Goal: Transaction & Acquisition: Book appointment/travel/reservation

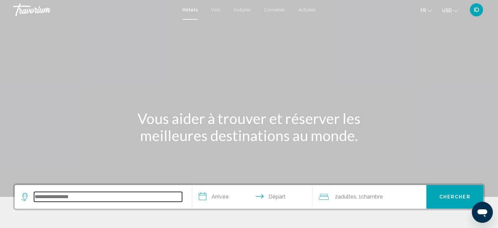
click at [101, 197] on input "Search widget" at bounding box center [108, 197] width 148 height 10
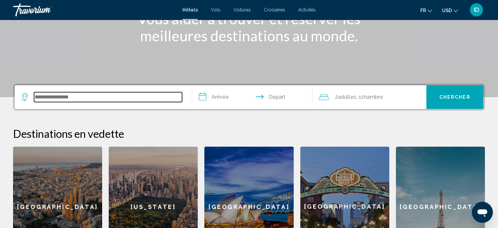
scroll to position [97, 0]
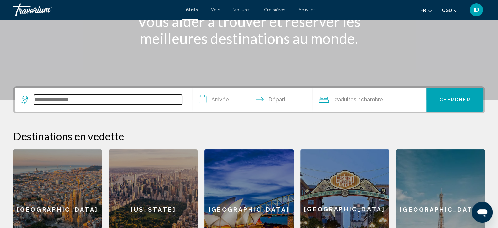
click at [127, 99] on input "Search widget" at bounding box center [108, 100] width 148 height 10
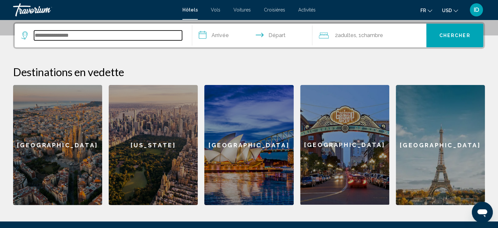
scroll to position [161, 0]
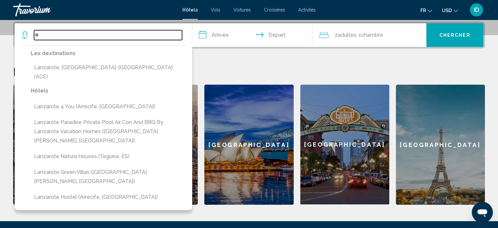
type input "*"
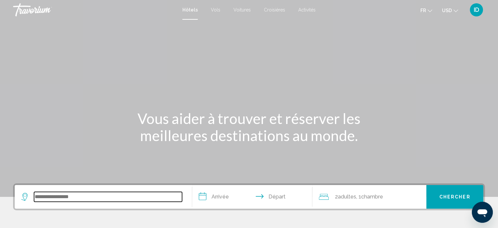
click at [106, 201] on input "Search widget" at bounding box center [108, 197] width 148 height 10
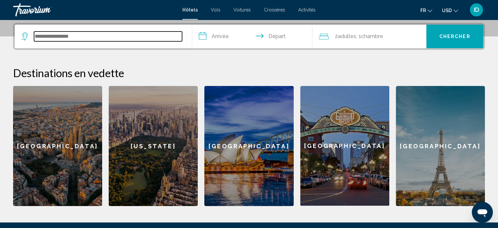
scroll to position [161, 0]
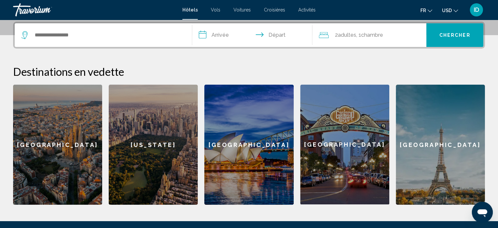
click at [338, 29] on div "2 Adulte Adultes , 1 Chambre pièces" at bounding box center [372, 35] width 107 height 24
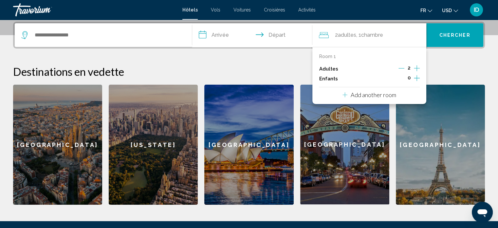
click at [399, 66] on icon "Decrement adults" at bounding box center [401, 68] width 6 height 6
click at [417, 78] on icon "Increment children" at bounding box center [417, 78] width 6 height 8
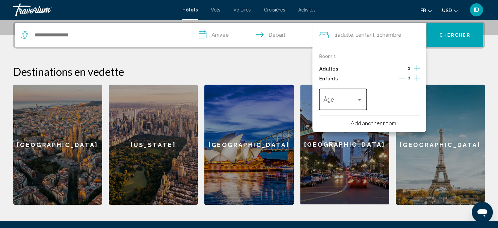
click at [359, 97] on div "Travelers: 1 adult, 1 child" at bounding box center [360, 99] width 6 height 5
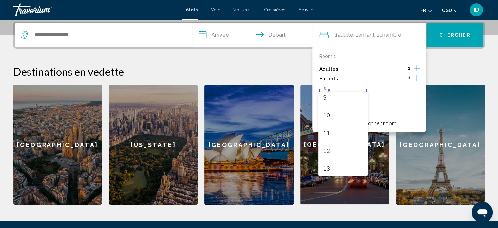
scroll to position [162, 0]
click at [337, 132] on span "11" at bounding box center [343, 133] width 39 height 18
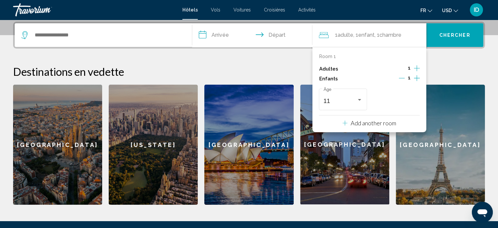
click at [220, 32] on input "**********" at bounding box center [253, 36] width 123 height 26
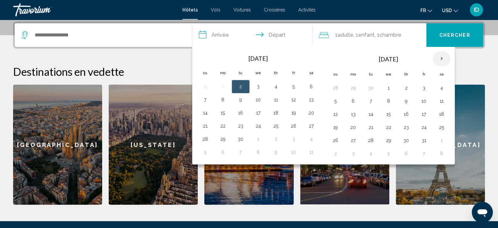
click at [437, 57] on th "Next month" at bounding box center [442, 58] width 18 height 14
click at [438, 111] on button "14" at bounding box center [441, 113] width 10 height 9
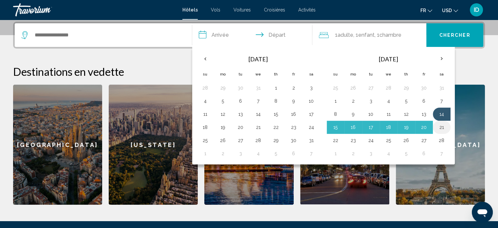
click at [443, 125] on button "21" at bounding box center [441, 126] width 10 height 9
type input "**********"
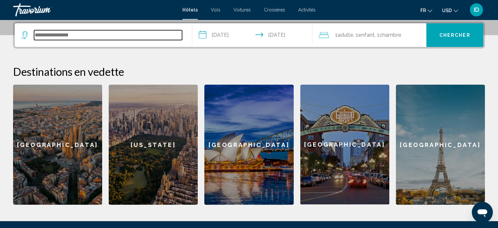
click at [147, 31] on input "Search widget" at bounding box center [108, 35] width 148 height 10
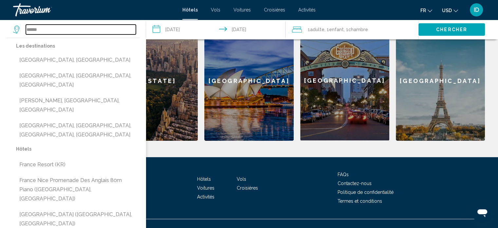
scroll to position [234, 0]
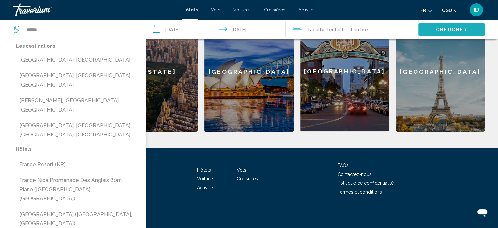
click at [432, 28] on button "Chercher" at bounding box center [451, 29] width 66 height 12
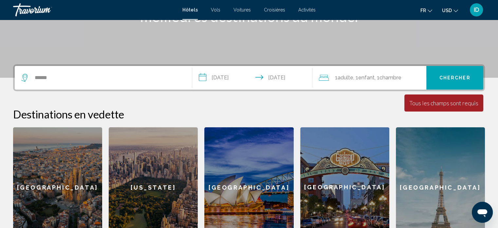
scroll to position [119, 0]
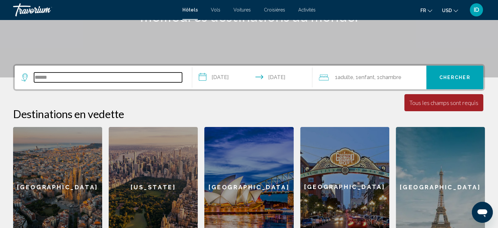
click at [157, 76] on input "******" at bounding box center [108, 77] width 148 height 10
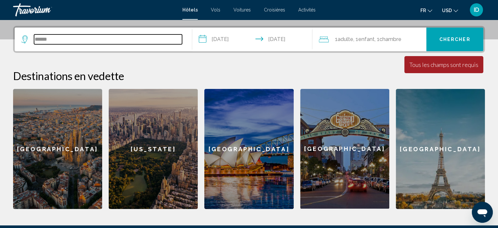
scroll to position [161, 0]
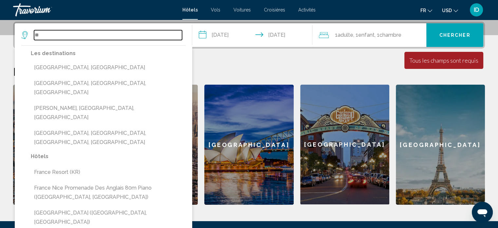
type input "*"
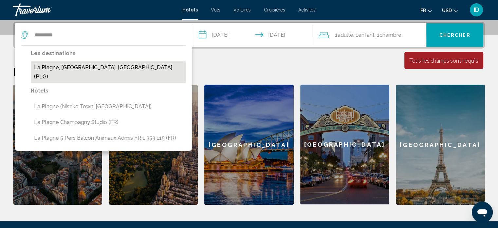
click at [98, 68] on button "La Plagne, [GEOGRAPHIC_DATA], [GEOGRAPHIC_DATA] (PLG)" at bounding box center [108, 72] width 155 height 22
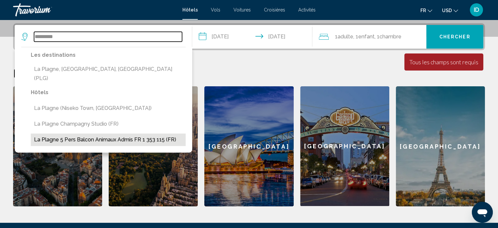
scroll to position [158, 0]
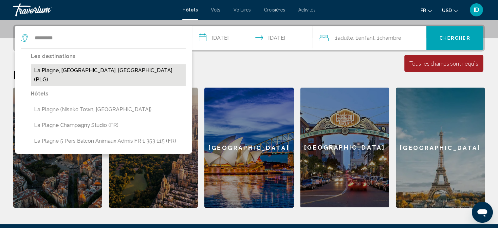
click at [79, 70] on button "La Plagne, [GEOGRAPHIC_DATA], [GEOGRAPHIC_DATA] (PLG)" at bounding box center [108, 75] width 155 height 22
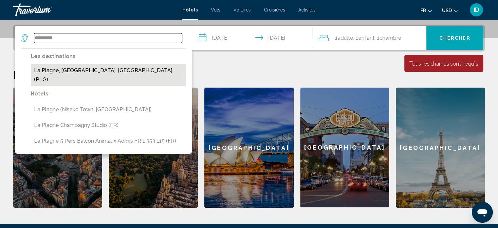
type input "**********"
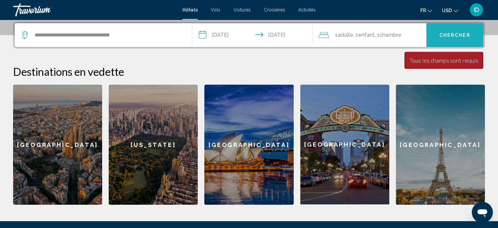
click at [457, 28] on button "Chercher" at bounding box center [454, 35] width 57 height 24
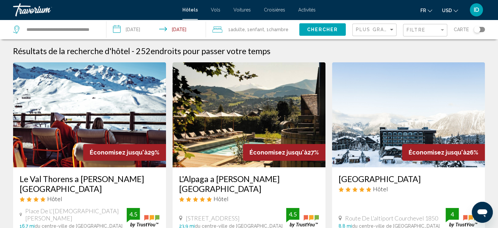
click at [456, 8] on mat-icon "Change currency" at bounding box center [456, 10] width 5 height 5
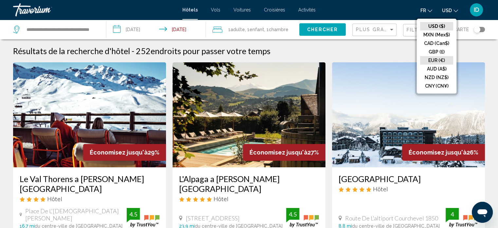
click at [440, 57] on button "EUR (€)" at bounding box center [436, 60] width 33 height 9
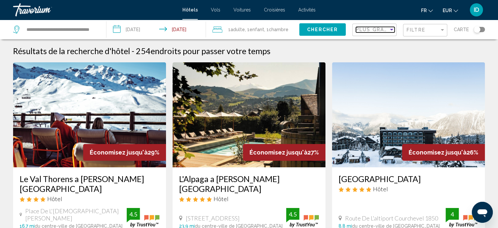
click at [391, 29] on div "Sort by" at bounding box center [391, 30] width 3 height 2
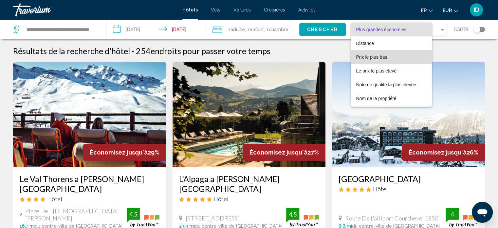
click at [391, 56] on span "Prix le plus bas" at bounding box center [391, 57] width 71 height 14
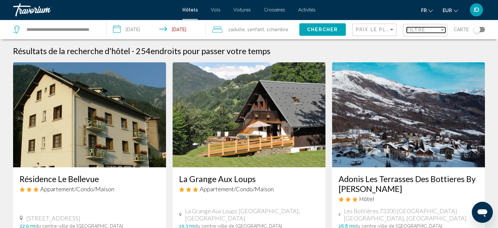
click at [439, 28] on div "Filtre" at bounding box center [423, 29] width 33 height 5
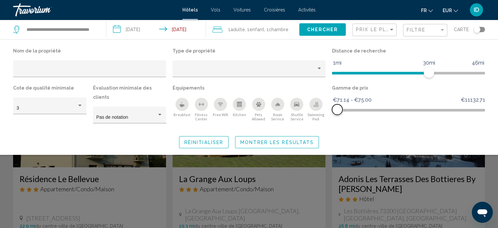
drag, startPoint x: 479, startPoint y: 107, endPoint x: 337, endPoint y: 111, distance: 141.8
click at [337, 111] on span "Hotel Filters" at bounding box center [337, 109] width 10 height 10
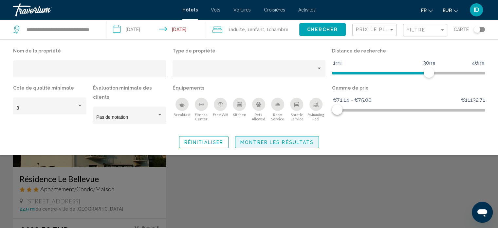
click at [288, 139] on span "Montrer les résultats" at bounding box center [276, 141] width 73 height 5
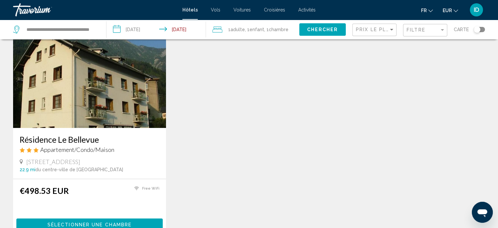
scroll to position [38, 0]
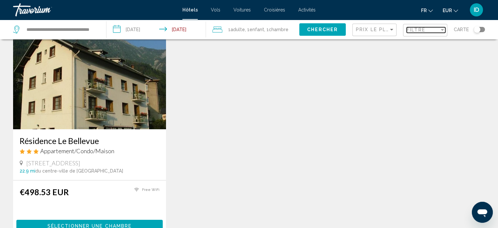
click at [430, 32] on div "Filtre" at bounding box center [423, 29] width 33 height 5
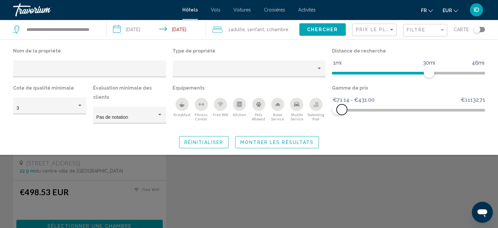
click at [342, 109] on span "Hotel Filters" at bounding box center [342, 109] width 10 height 10
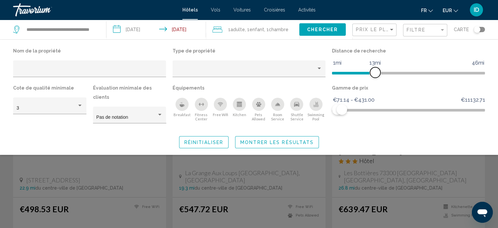
drag, startPoint x: 429, startPoint y: 71, endPoint x: 376, endPoint y: 72, distance: 52.4
click at [376, 72] on span "Hotel Filters" at bounding box center [375, 72] width 10 height 10
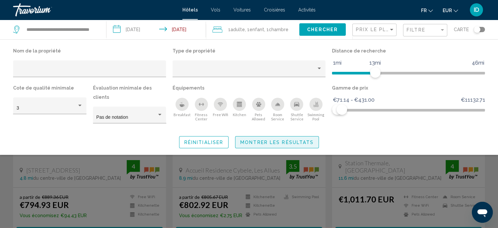
click at [303, 139] on span "Montrer les résultats" at bounding box center [276, 141] width 73 height 5
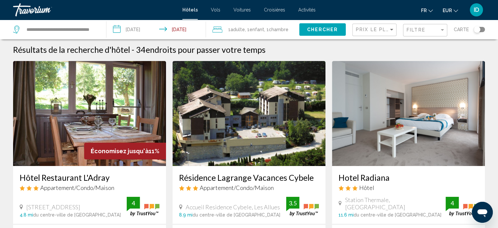
scroll to position [1, 0]
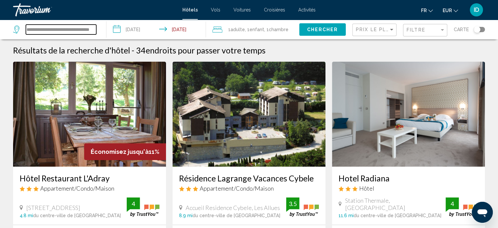
click at [48, 26] on input "**********" at bounding box center [61, 30] width 70 height 10
click at [90, 29] on input "**********" at bounding box center [61, 30] width 70 height 10
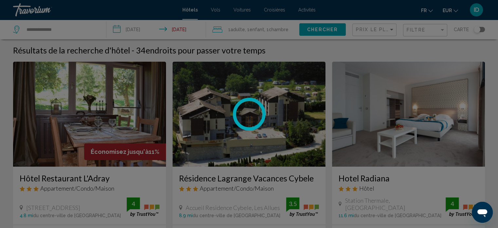
click at [90, 29] on div at bounding box center [249, 114] width 498 height 228
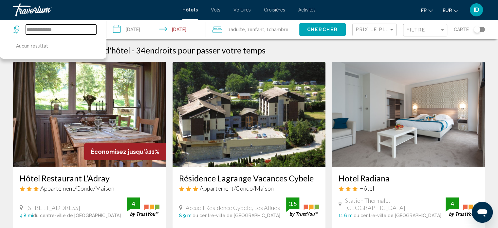
click at [90, 29] on input "**********" at bounding box center [61, 30] width 70 height 10
type input "*"
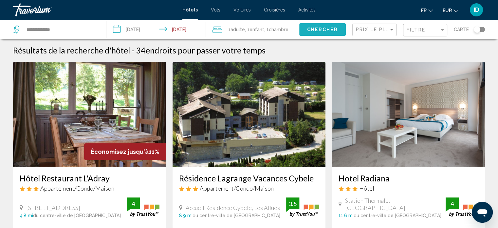
click at [332, 27] on span "Chercher" at bounding box center [322, 29] width 31 height 5
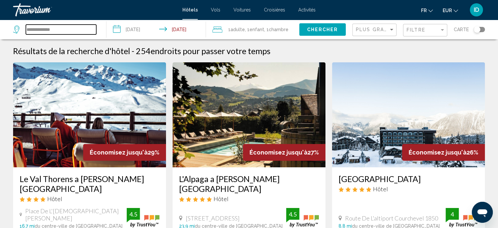
click at [69, 30] on input "**********" at bounding box center [61, 30] width 70 height 10
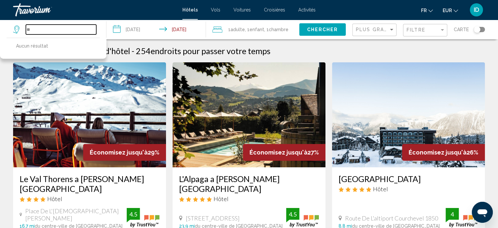
type input "*"
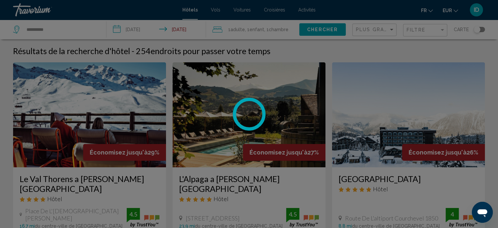
click at [329, 31] on div at bounding box center [249, 114] width 498 height 228
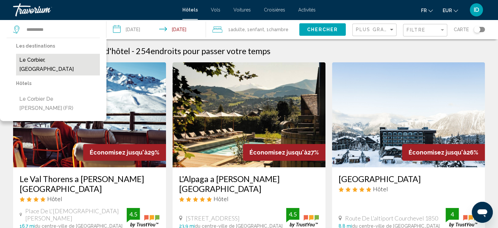
click at [60, 63] on button "Le Corbier, [GEOGRAPHIC_DATA]" at bounding box center [58, 65] width 84 height 22
type input "**********"
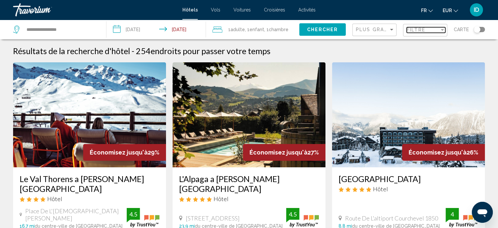
click at [416, 31] on span "Filtre" at bounding box center [416, 29] width 19 height 5
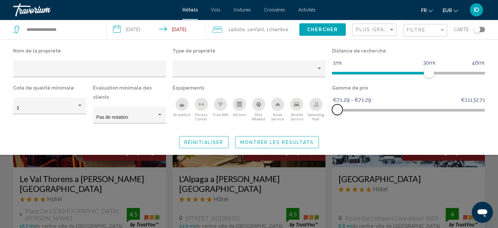
drag, startPoint x: 479, startPoint y: 110, endPoint x: 335, endPoint y: 109, distance: 144.4
click at [335, 109] on span "Hotel Filters" at bounding box center [337, 109] width 10 height 10
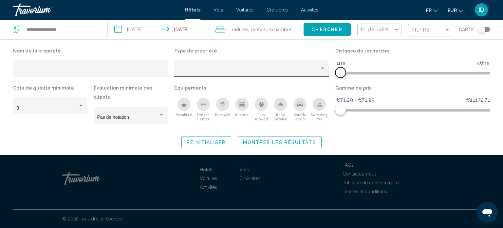
drag, startPoint x: 433, startPoint y: 71, endPoint x: 328, endPoint y: 70, distance: 105.4
click at [328, 70] on div "Nom de la propriété Type de propriété Distance de recherche 1mi 46mi 1mi Cote d…" at bounding box center [251, 87] width 483 height 83
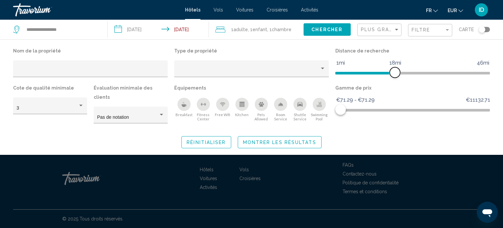
drag, startPoint x: 342, startPoint y: 73, endPoint x: 397, endPoint y: 78, distance: 54.9
click at [397, 78] on div "Distance de recherche 1mi 46mi 18mi" at bounding box center [412, 64] width 161 height 37
click at [296, 139] on span "Montrer les résultats" at bounding box center [279, 141] width 73 height 5
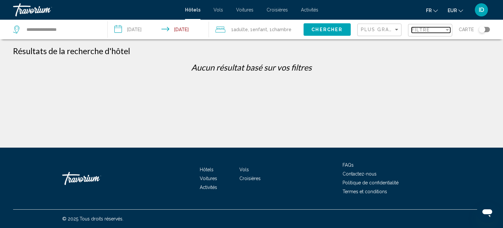
click at [427, 29] on span "Filtre" at bounding box center [421, 29] width 19 height 5
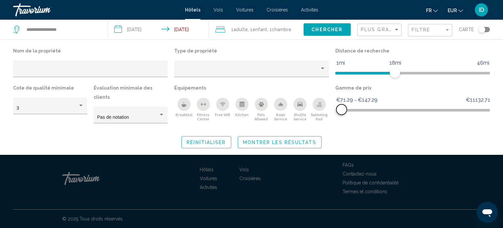
click at [342, 110] on span "Hotel Filters" at bounding box center [341, 109] width 10 height 10
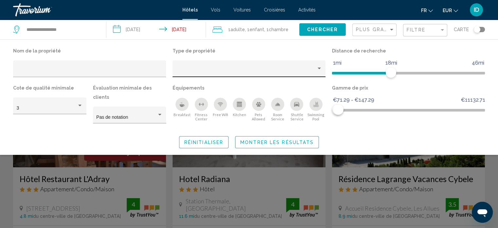
click at [251, 66] on div "Hotel Filters" at bounding box center [249, 70] width 146 height 13
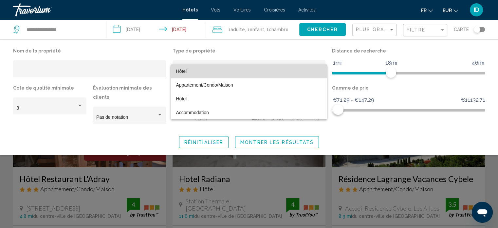
click at [199, 69] on span "Hôtel" at bounding box center [249, 71] width 146 height 14
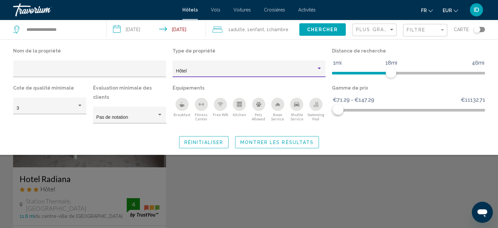
click at [217, 73] on div "Hôtel" at bounding box center [246, 70] width 140 height 5
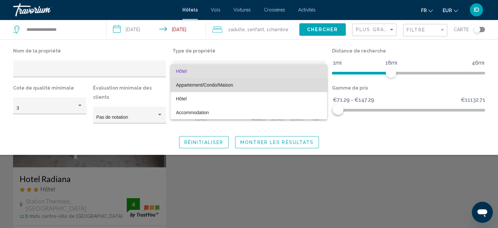
click at [203, 85] on span "Appartement/Condo/Maison" at bounding box center [204, 84] width 57 height 5
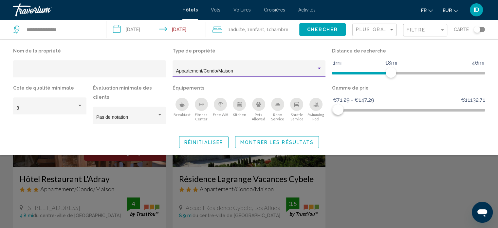
click at [248, 72] on div "Appartement/Condo/Maison" at bounding box center [246, 70] width 140 height 5
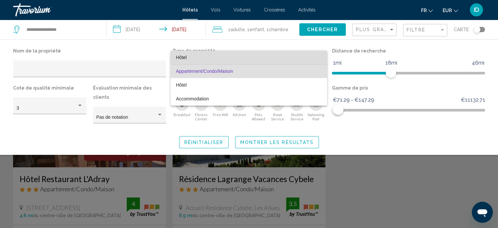
click at [195, 59] on span "Hôtel" at bounding box center [249, 57] width 146 height 14
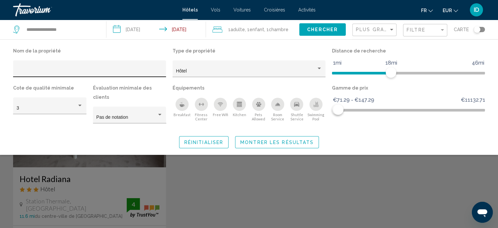
click at [120, 67] on div "Hotel Filters" at bounding box center [90, 70] width 146 height 13
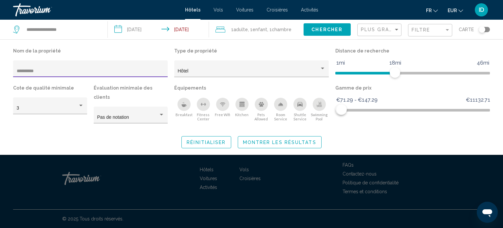
type input "**********"
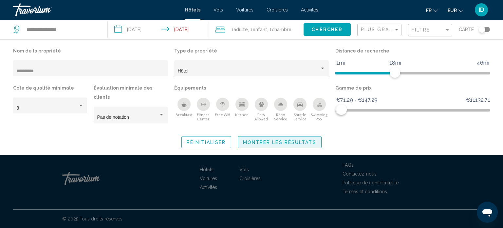
click at [280, 139] on span "Montrer les résultats" at bounding box center [279, 141] width 73 height 5
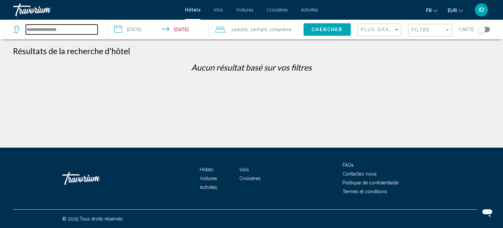
click at [83, 29] on input "**********" at bounding box center [62, 30] width 72 height 10
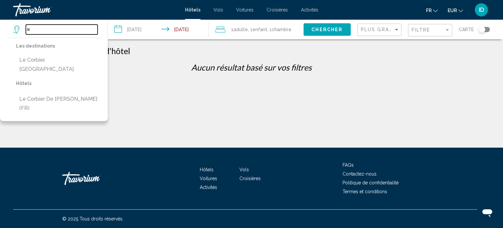
type input "*"
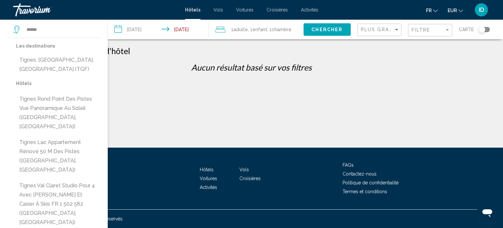
click at [321, 31] on span "Chercher" at bounding box center [326, 29] width 31 height 5
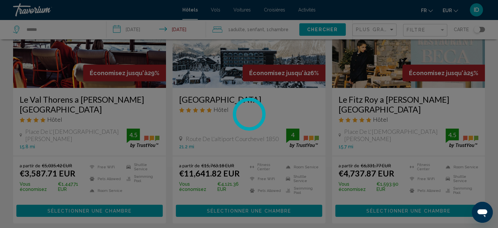
scroll to position [76, 0]
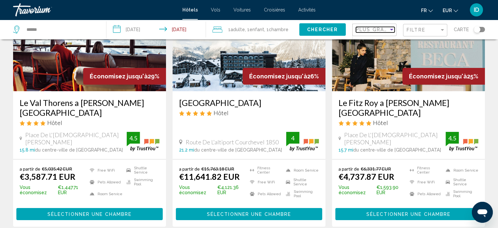
click at [382, 27] on span "Plus grandes économies" at bounding box center [395, 29] width 78 height 5
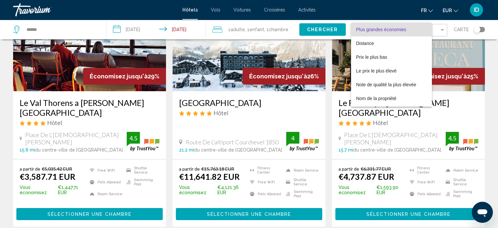
scroll to position [12, 0]
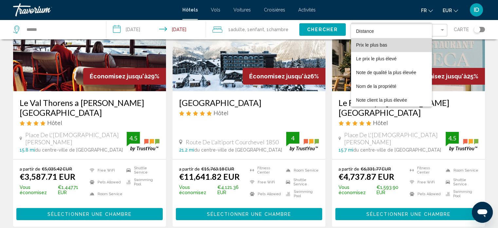
click at [401, 45] on span "Prix le plus bas" at bounding box center [391, 45] width 71 height 14
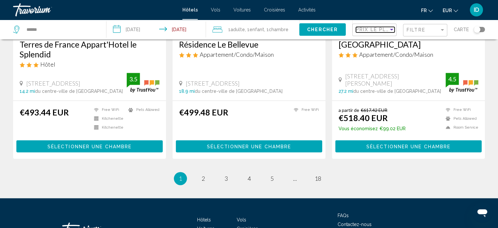
scroll to position [847, 0]
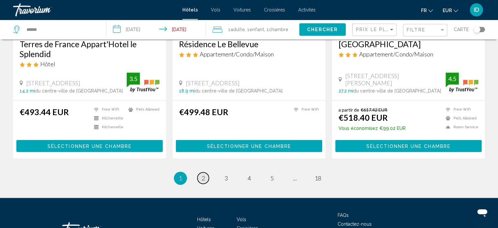
click at [204, 177] on span "2" at bounding box center [203, 177] width 3 height 7
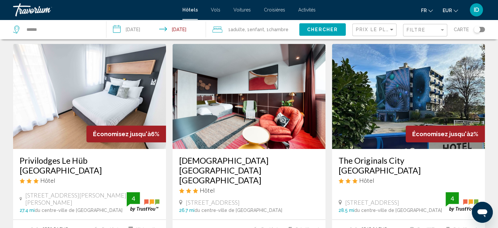
scroll to position [19, 0]
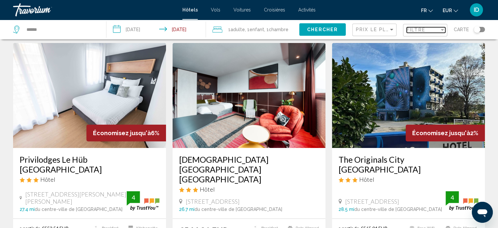
click at [410, 31] on span "Filtre" at bounding box center [416, 29] width 19 height 5
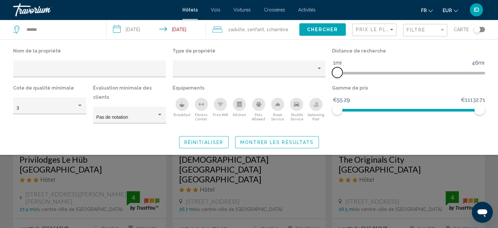
drag, startPoint x: 427, startPoint y: 72, endPoint x: 327, endPoint y: 77, distance: 99.6
click at [327, 77] on div "Nom de la propriété Type de propriété Distance de recherche 1mi 46mi 1mi Cote d…" at bounding box center [249, 87] width 478 height 83
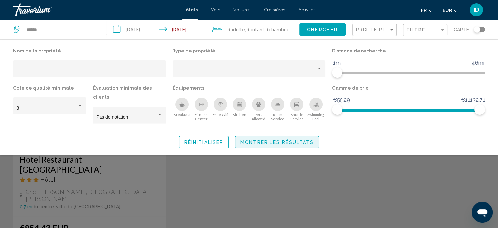
click at [291, 139] on span "Montrer les résultats" at bounding box center [276, 141] width 73 height 5
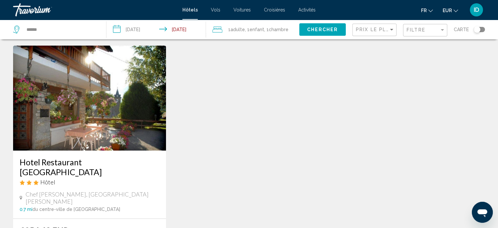
scroll to position [16, 0]
click at [75, 29] on input "******" at bounding box center [61, 30] width 70 height 10
click at [329, 31] on span "Chercher" at bounding box center [322, 29] width 31 height 5
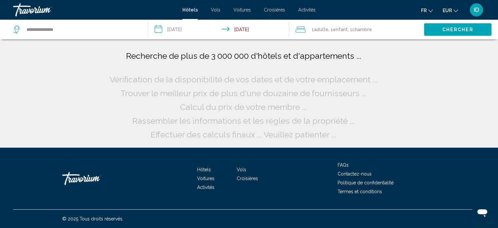
scroll to position [0, 0]
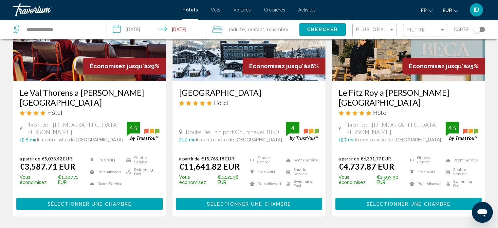
scroll to position [86, 0]
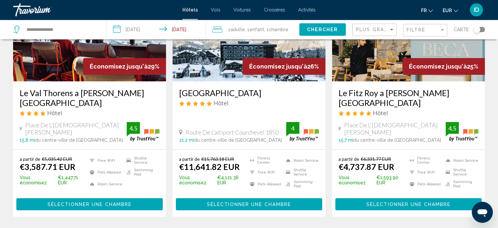
click at [424, 25] on div "Filtre" at bounding box center [426, 30] width 39 height 12
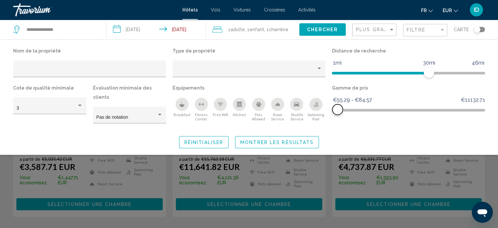
drag, startPoint x: 478, startPoint y: 111, endPoint x: 338, endPoint y: 112, distance: 140.8
click at [338, 112] on span "Hotel Filters" at bounding box center [337, 109] width 10 height 10
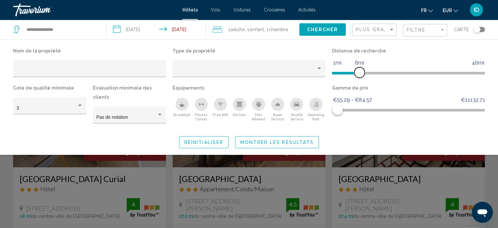
drag, startPoint x: 429, startPoint y: 72, endPoint x: 358, endPoint y: 72, distance: 71.1
click at [358, 72] on span "Hotel Filters" at bounding box center [359, 72] width 10 height 10
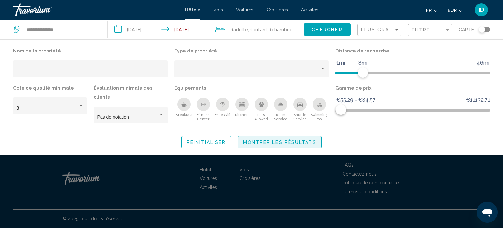
click at [317, 136] on button "Montrer les résultats" at bounding box center [280, 142] width 84 height 12
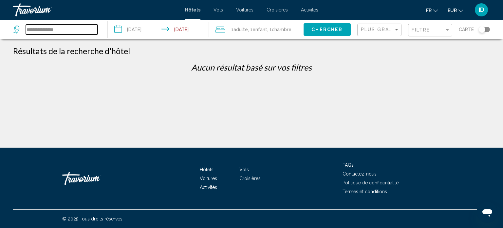
click at [64, 27] on input "**********" at bounding box center [62, 30] width 72 height 10
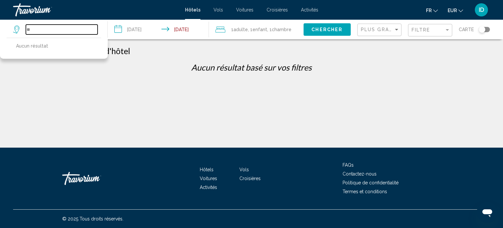
type input "*"
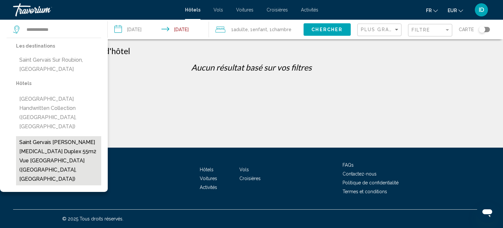
click at [67, 141] on button "Saint Gervais [PERSON_NAME] [MEDICAL_DATA] Duplex 55m2 Vue [GEOGRAPHIC_DATA] ([…" at bounding box center [58, 160] width 85 height 49
type input "**********"
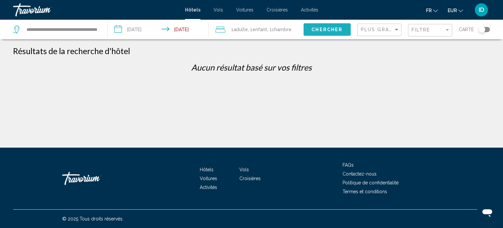
click at [319, 30] on span "Chercher" at bounding box center [326, 29] width 31 height 5
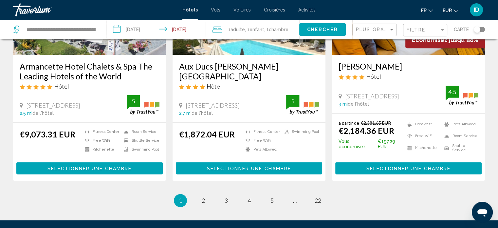
scroll to position [858, 0]
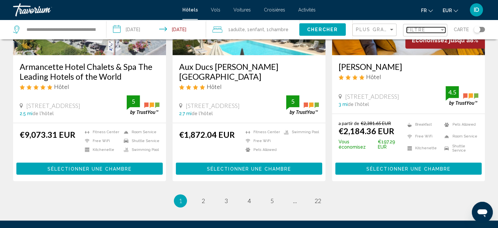
click at [418, 28] on span "Filtre" at bounding box center [416, 29] width 19 height 5
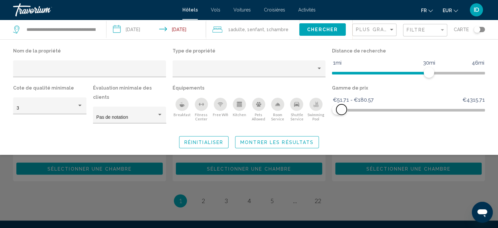
drag, startPoint x: 478, startPoint y: 108, endPoint x: 342, endPoint y: 107, distance: 136.9
click at [342, 107] on span "Hotel Filters" at bounding box center [341, 109] width 10 height 10
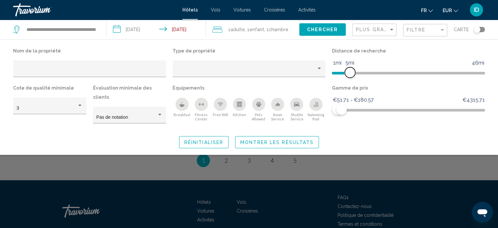
drag, startPoint x: 426, startPoint y: 74, endPoint x: 350, endPoint y: 73, distance: 76.6
click at [350, 73] on span "Hotel Filters" at bounding box center [350, 72] width 10 height 10
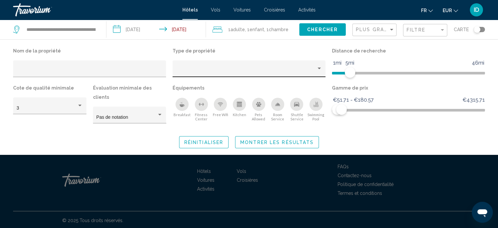
click at [232, 60] on div "Hotel Filters" at bounding box center [249, 68] width 153 height 17
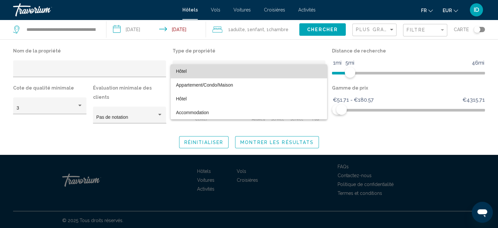
click at [204, 74] on span "Hôtel" at bounding box center [249, 71] width 146 height 14
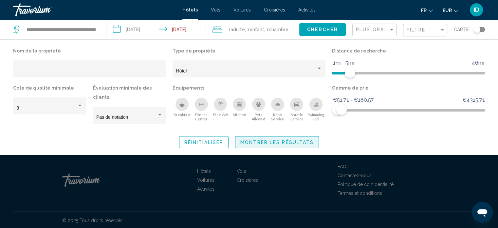
click at [260, 139] on span "Montrer les résultats" at bounding box center [276, 141] width 73 height 5
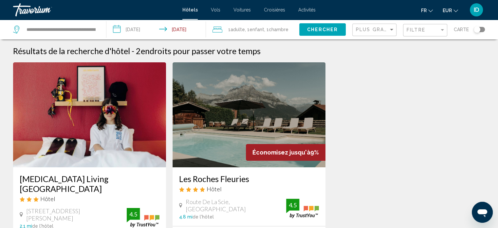
click at [84, 119] on img "Main content" at bounding box center [89, 114] width 153 height 105
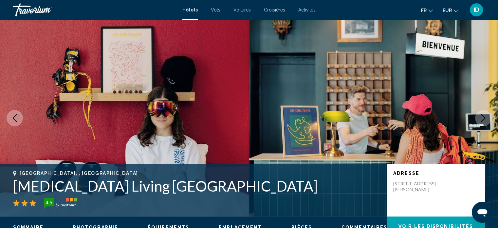
scroll to position [4, 0]
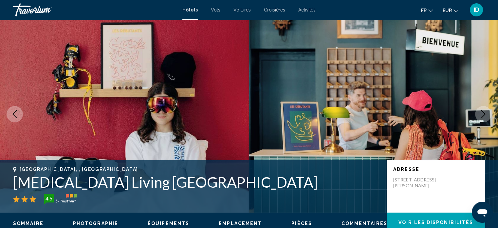
click at [482, 112] on icon "Next image" at bounding box center [483, 114] width 8 height 8
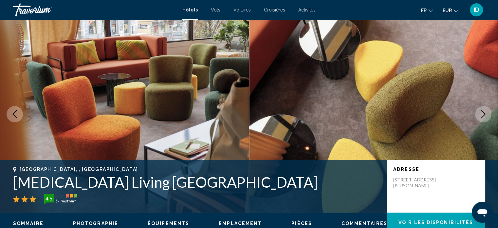
click at [482, 112] on icon "Next image" at bounding box center [483, 114] width 8 height 8
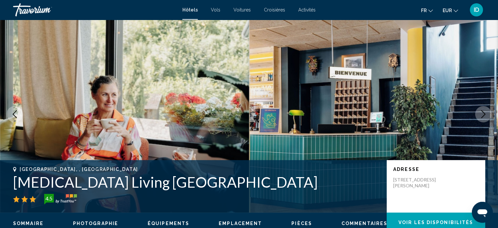
click at [482, 112] on icon "Next image" at bounding box center [483, 114] width 8 height 8
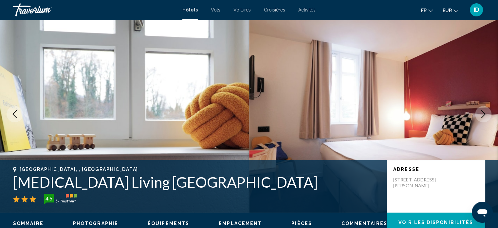
click at [482, 112] on icon "Next image" at bounding box center [483, 114] width 8 height 8
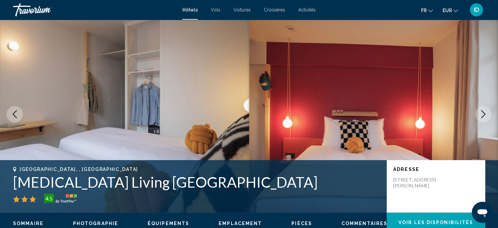
click at [482, 112] on icon "Next image" at bounding box center [483, 114] width 8 height 8
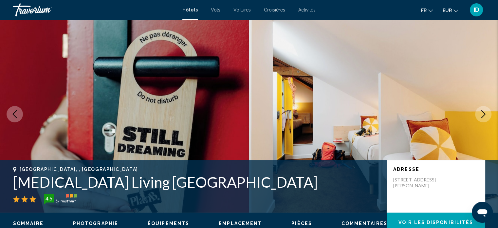
click at [482, 112] on icon "Next image" at bounding box center [483, 114] width 8 height 8
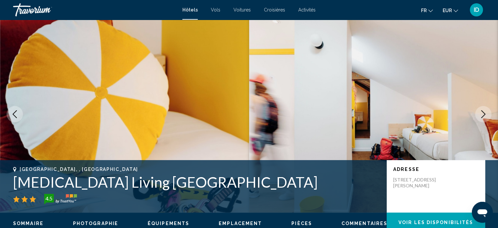
click at [482, 112] on icon "Next image" at bounding box center [483, 114] width 8 height 8
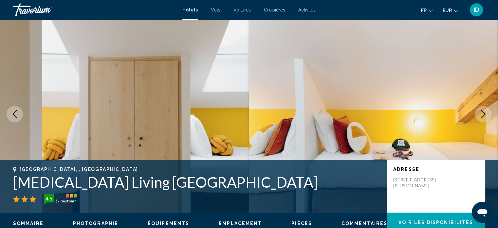
click at [482, 112] on icon "Next image" at bounding box center [483, 114] width 8 height 8
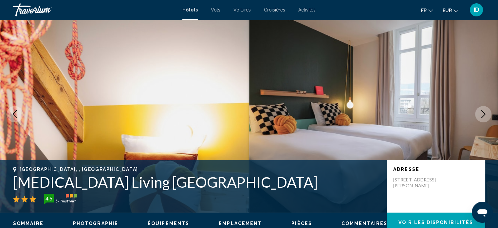
click at [482, 112] on icon "Next image" at bounding box center [483, 114] width 8 height 8
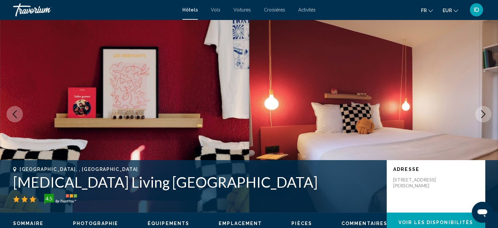
click at [482, 112] on icon "Next image" at bounding box center [483, 114] width 8 height 8
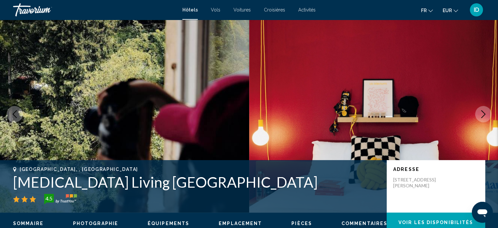
click at [482, 112] on icon "Next image" at bounding box center [483, 114] width 8 height 8
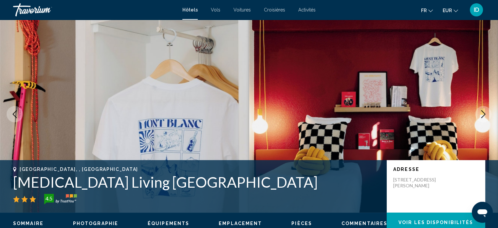
click at [482, 112] on icon "Next image" at bounding box center [483, 114] width 8 height 8
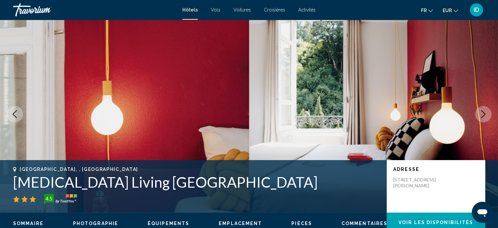
click at [482, 112] on icon "Next image" at bounding box center [483, 114] width 8 height 8
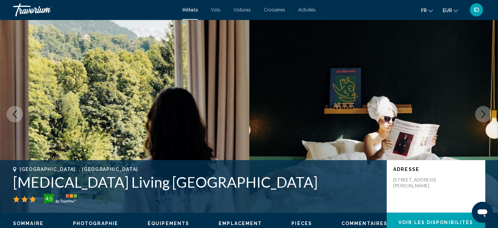
click at [482, 112] on icon "Next image" at bounding box center [483, 114] width 8 height 8
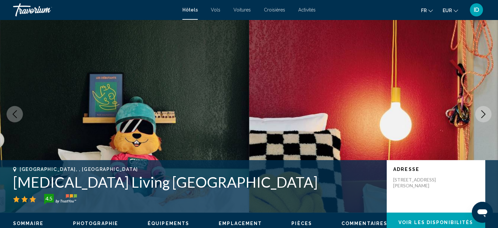
click at [482, 112] on icon "Next image" at bounding box center [483, 114] width 8 height 8
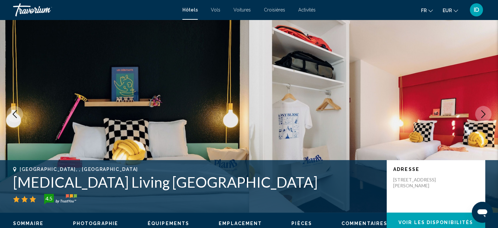
click at [482, 112] on icon "Next image" at bounding box center [483, 114] width 8 height 8
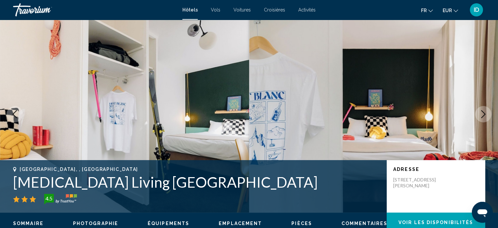
click at [482, 112] on icon "Next image" at bounding box center [483, 114] width 8 height 8
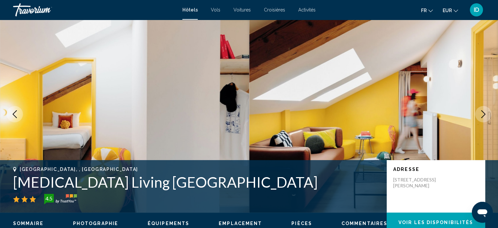
click at [482, 112] on icon "Next image" at bounding box center [483, 114] width 8 height 8
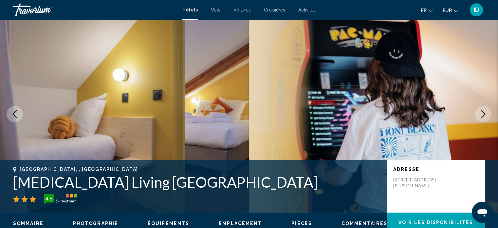
click at [482, 111] on icon "Next image" at bounding box center [483, 114] width 4 height 8
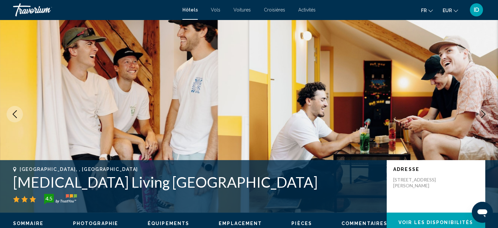
click at [482, 111] on icon "Next image" at bounding box center [483, 114] width 4 height 8
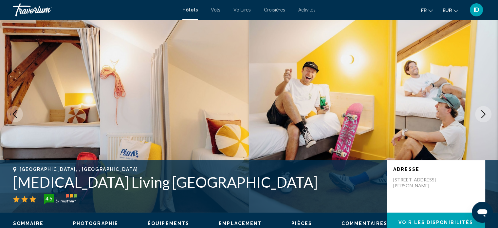
click at [482, 111] on icon "Next image" at bounding box center [483, 114] width 4 height 8
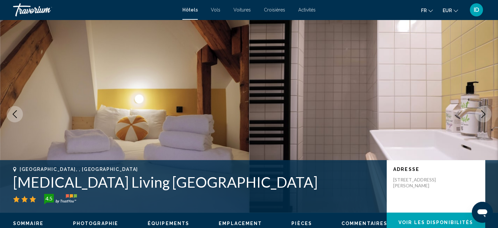
click at [482, 111] on icon "Next image" at bounding box center [483, 114] width 4 height 8
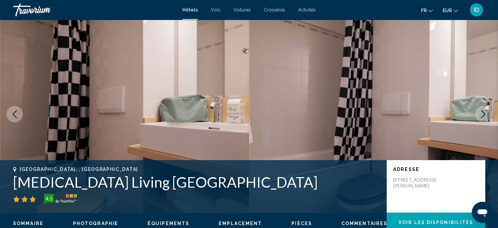
click at [482, 111] on icon "Next image" at bounding box center [483, 114] width 4 height 8
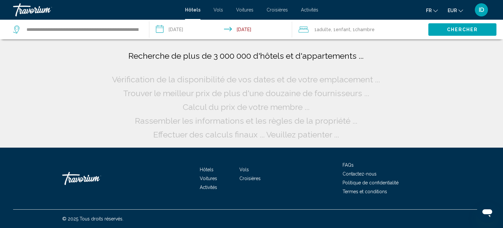
click at [140, 28] on div "**********" at bounding box center [77, 30] width 129 height 20
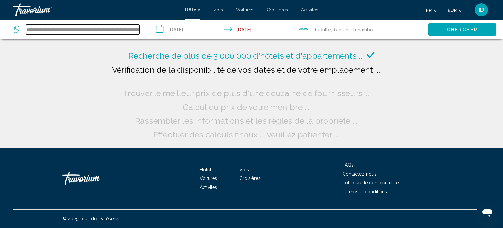
click at [135, 28] on input "**********" at bounding box center [82, 30] width 113 height 10
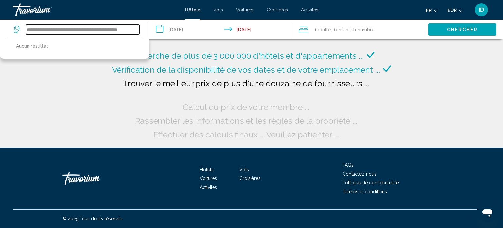
click at [134, 27] on input "**********" at bounding box center [82, 30] width 113 height 10
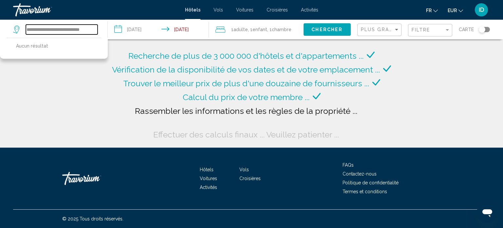
click at [95, 31] on input "**********" at bounding box center [62, 30] width 72 height 10
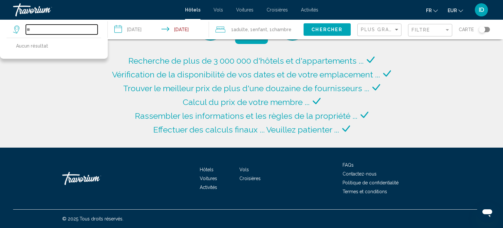
type input "*"
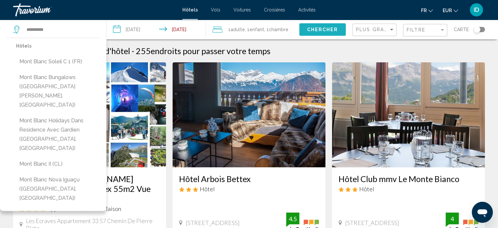
click at [313, 26] on button "Chercher" at bounding box center [322, 29] width 46 height 12
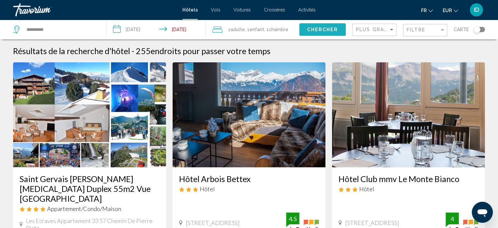
click at [328, 29] on span "Chercher" at bounding box center [322, 29] width 31 height 5
click at [27, 28] on input "**********" at bounding box center [61, 30] width 70 height 10
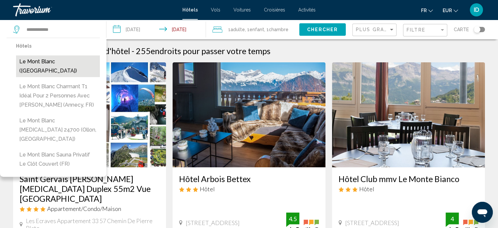
click at [46, 64] on button "Le Mont Blanc ([GEOGRAPHIC_DATA])" at bounding box center [58, 66] width 84 height 22
type input "**********"
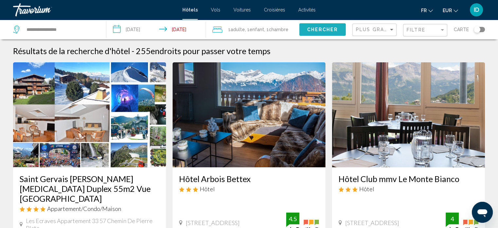
click at [330, 28] on span "Chercher" at bounding box center [322, 29] width 31 height 5
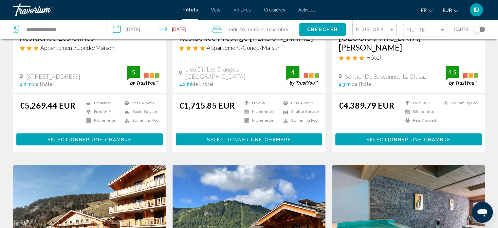
scroll to position [393, 0]
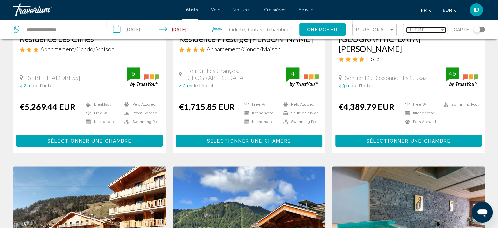
click at [426, 32] on div "Filtre" at bounding box center [423, 29] width 33 height 5
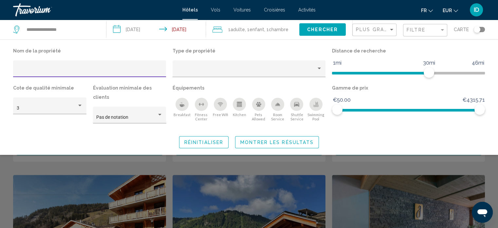
scroll to position [380, 0]
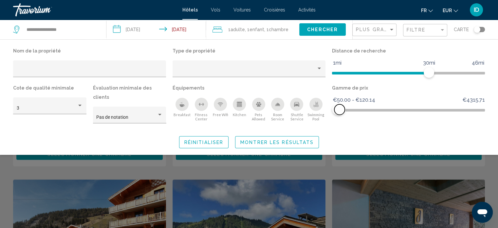
drag, startPoint x: 480, startPoint y: 108, endPoint x: 340, endPoint y: 109, distance: 140.2
click at [340, 109] on span "Hotel Filters" at bounding box center [339, 109] width 10 height 10
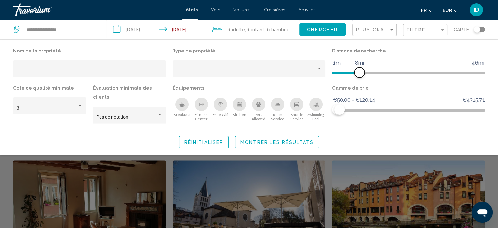
drag, startPoint x: 427, startPoint y: 73, endPoint x: 357, endPoint y: 73, distance: 69.7
click at [357, 73] on span "Hotel Filters" at bounding box center [359, 72] width 10 height 10
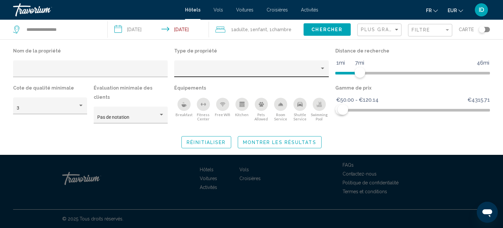
click at [204, 64] on div "Hotel Filters" at bounding box center [252, 70] width 148 height 13
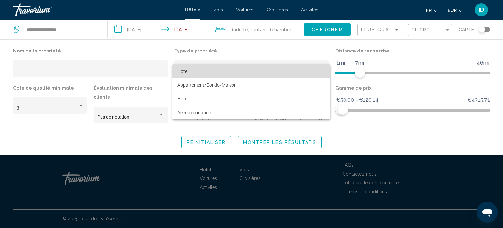
click at [187, 70] on span "Hôtel" at bounding box center [182, 70] width 11 height 5
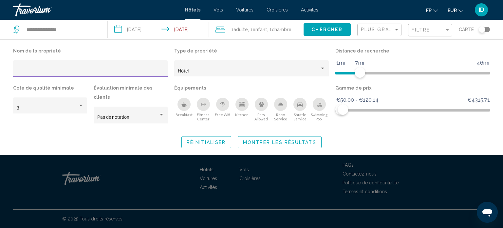
click at [151, 69] on input "Hotel Filters" at bounding box center [91, 70] width 148 height 5
type input "**********"
click at [293, 136] on button "Montrer les résultats" at bounding box center [280, 142] width 84 height 12
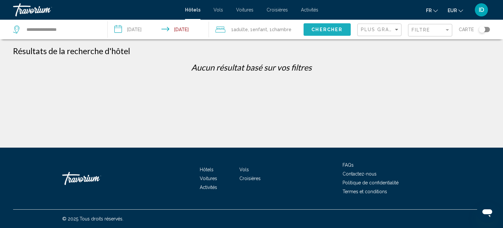
click at [326, 28] on span "Chercher" at bounding box center [326, 29] width 31 height 5
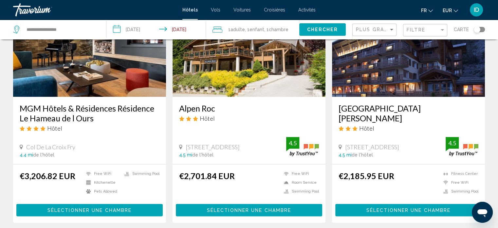
scroll to position [803, 0]
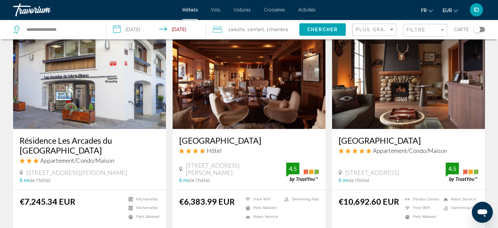
scroll to position [781, 0]
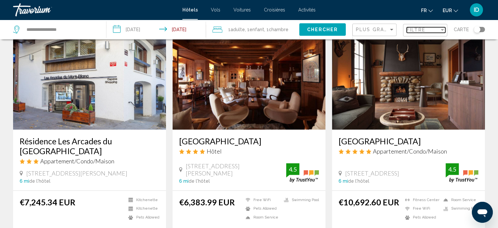
click at [419, 28] on span "Filtre" at bounding box center [416, 29] width 19 height 5
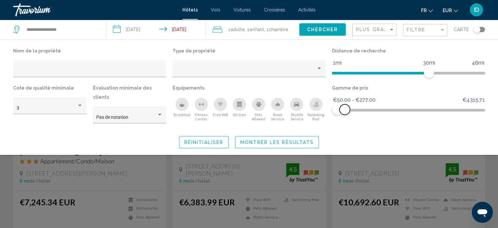
drag, startPoint x: 477, startPoint y: 107, endPoint x: 345, endPoint y: 106, distance: 132.6
click at [345, 106] on span "Hotel Filters" at bounding box center [345, 109] width 10 height 10
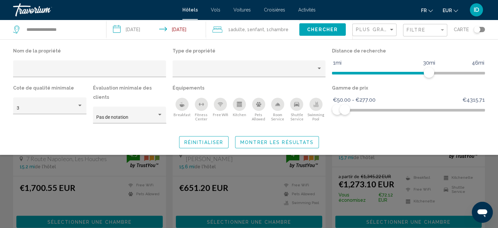
click at [294, 136] on button "Montrer les résultats" at bounding box center [277, 142] width 84 height 12
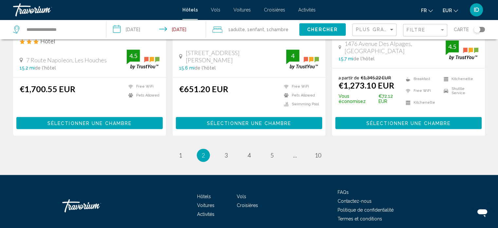
scroll to position [885, 0]
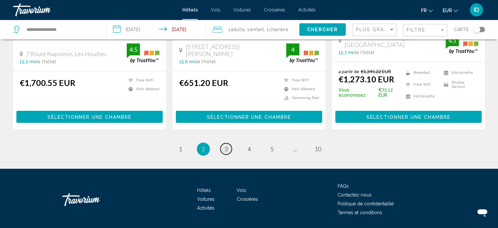
click at [226, 150] on span "3" at bounding box center [226, 148] width 3 height 7
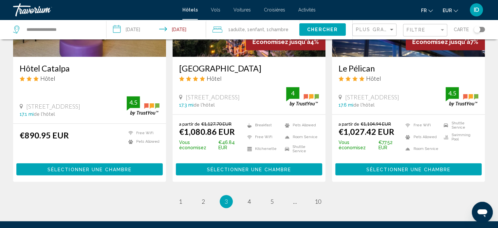
scroll to position [870, 0]
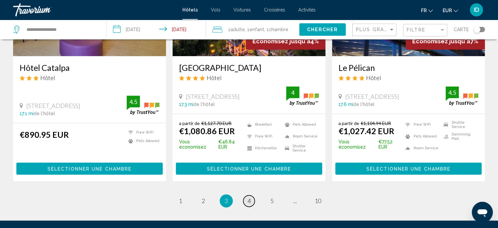
click at [253, 195] on link "page 4" at bounding box center [248, 200] width 11 height 11
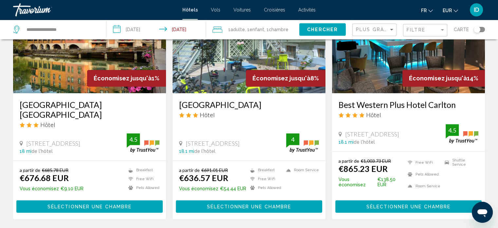
scroll to position [817, 0]
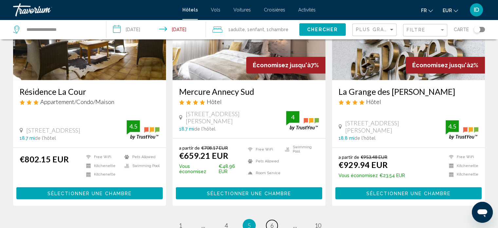
scroll to position [841, 0]
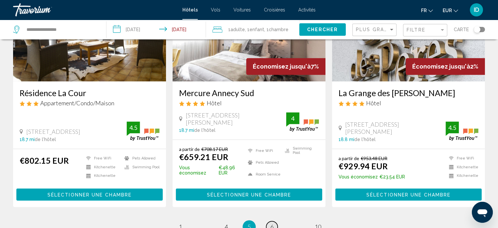
click at [274, 221] on link "page 6" at bounding box center [271, 226] width 11 height 11
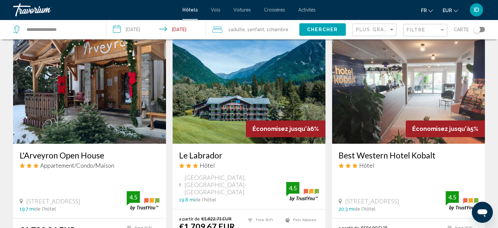
scroll to position [756, 0]
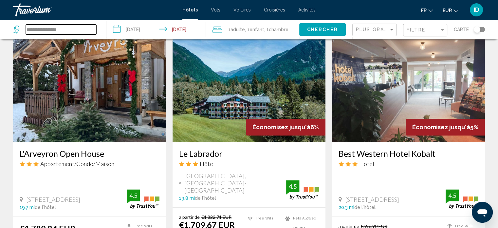
click at [66, 34] on input "**********" at bounding box center [61, 30] width 70 height 10
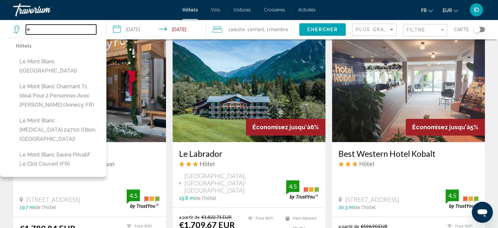
type input "*"
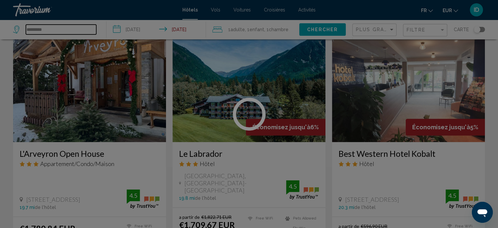
type input "*********"
click at [180, 28] on div at bounding box center [249, 114] width 498 height 228
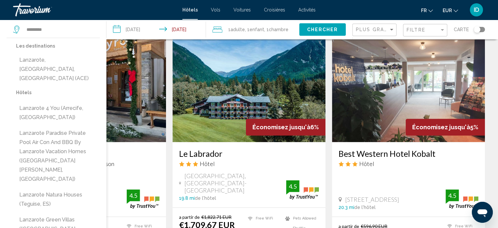
click at [180, 28] on input "**********" at bounding box center [157, 31] width 102 height 22
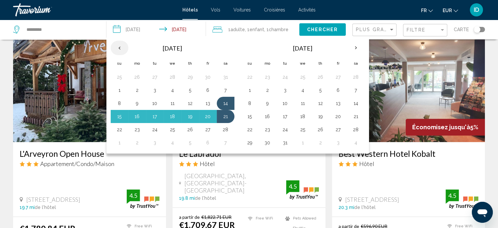
click at [122, 46] on th "Previous month" at bounding box center [120, 48] width 18 height 14
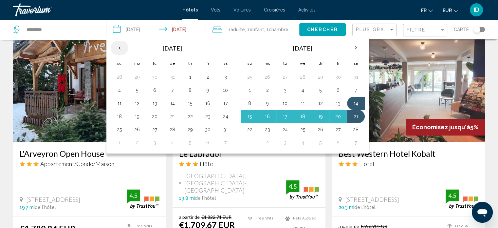
click at [122, 46] on th "Previous month" at bounding box center [120, 48] width 18 height 14
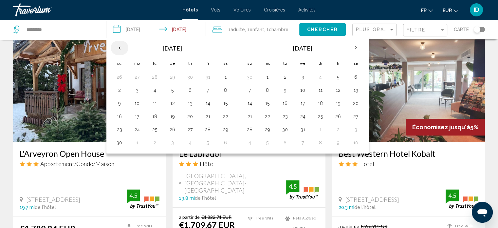
click at [122, 46] on th "Previous month" at bounding box center [120, 48] width 18 height 14
click at [64, 27] on input "*********" at bounding box center [61, 30] width 70 height 10
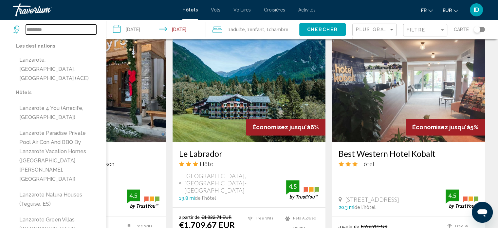
click at [51, 27] on input "*********" at bounding box center [61, 30] width 70 height 10
type input "*"
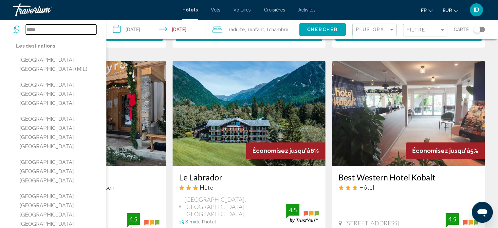
scroll to position [732, 0]
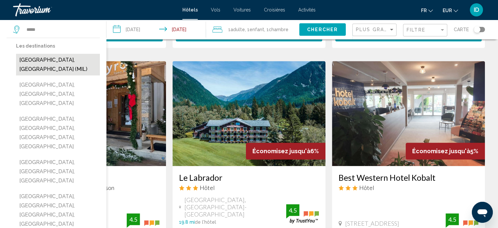
click at [54, 63] on button "[GEOGRAPHIC_DATA], [GEOGRAPHIC_DATA] (MIL)" at bounding box center [58, 65] width 84 height 22
type input "**********"
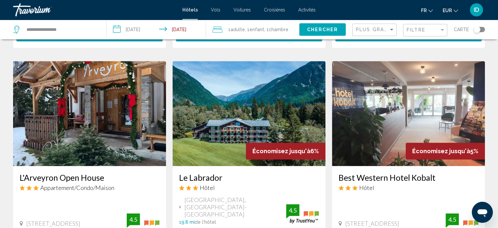
click at [162, 28] on input "**********" at bounding box center [157, 31] width 102 height 22
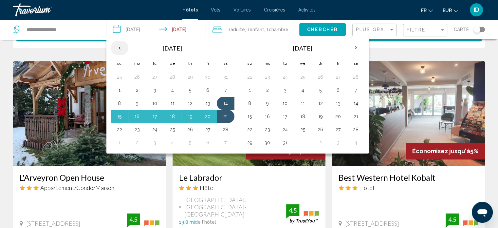
click at [119, 46] on th "Previous month" at bounding box center [120, 48] width 18 height 14
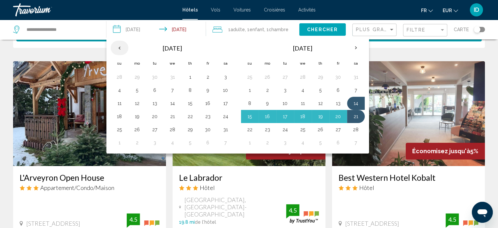
click at [119, 46] on th "Previous month" at bounding box center [120, 48] width 18 height 14
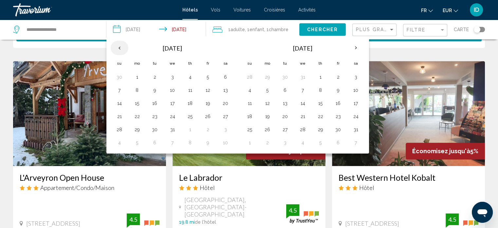
click at [119, 46] on th "Previous month" at bounding box center [120, 48] width 18 height 14
click at [155, 116] on button "21" at bounding box center [155, 116] width 10 height 9
click at [210, 116] on button "24" at bounding box center [208, 116] width 10 height 9
type input "**********"
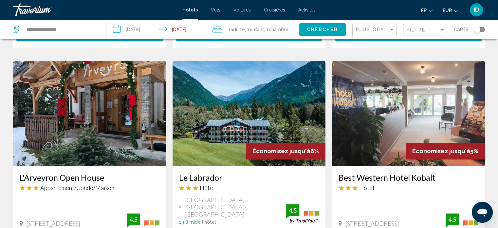
click at [319, 28] on span "Chercher" at bounding box center [322, 29] width 31 height 5
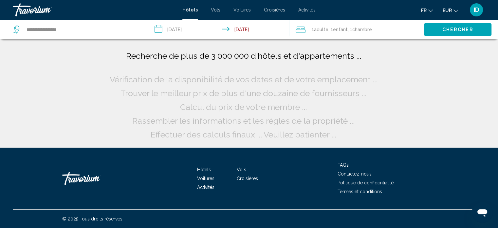
scroll to position [0, 0]
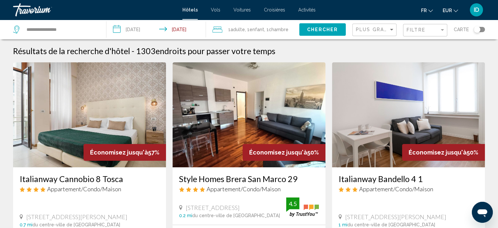
click at [424, 25] on div "Filtre" at bounding box center [426, 30] width 39 height 12
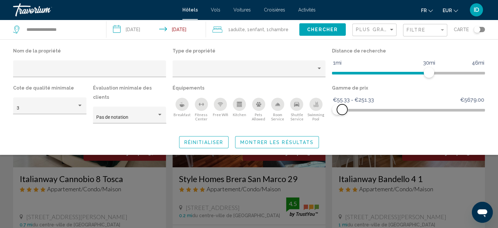
drag, startPoint x: 479, startPoint y: 110, endPoint x: 342, endPoint y: 108, distance: 137.2
click at [342, 108] on span "Hotel Filters" at bounding box center [342, 109] width 10 height 10
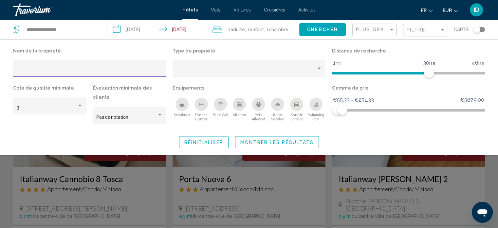
click at [127, 72] on input "Hotel Filters" at bounding box center [90, 70] width 146 height 5
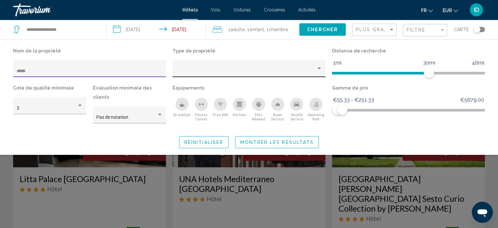
type input "*****"
click at [204, 69] on div "Property type" at bounding box center [246, 70] width 140 height 5
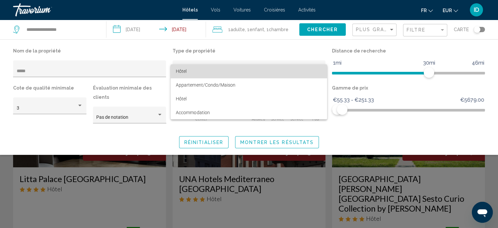
click at [204, 69] on span "Hôtel" at bounding box center [249, 71] width 146 height 14
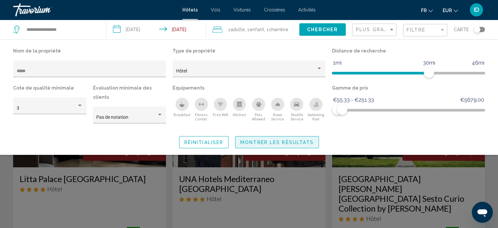
click at [254, 139] on span "Montrer les résultats" at bounding box center [276, 141] width 73 height 5
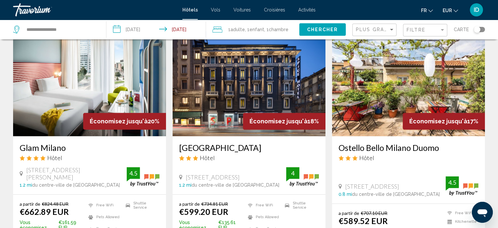
scroll to position [799, 0]
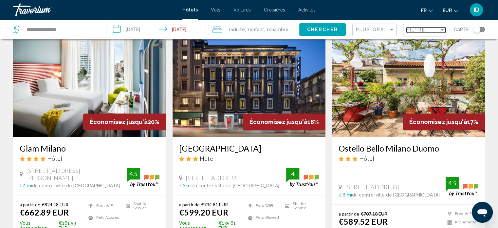
click at [413, 28] on span "Filtre" at bounding box center [416, 29] width 19 height 5
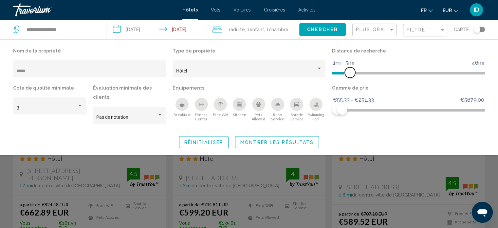
drag, startPoint x: 430, startPoint y: 71, endPoint x: 349, endPoint y: 70, distance: 80.9
click at [349, 70] on span "Hotel Filters" at bounding box center [350, 72] width 10 height 10
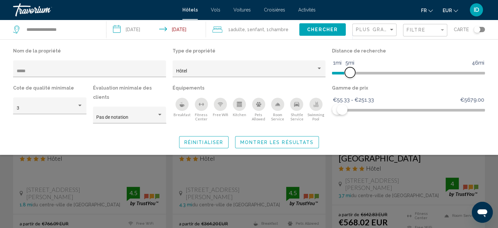
scroll to position [329, 0]
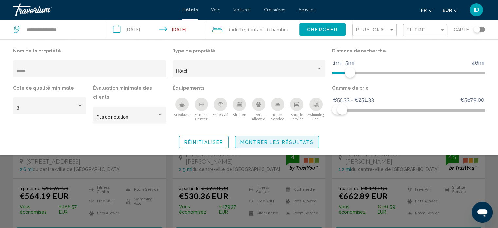
click at [267, 139] on span "Montrer les résultats" at bounding box center [276, 141] width 73 height 5
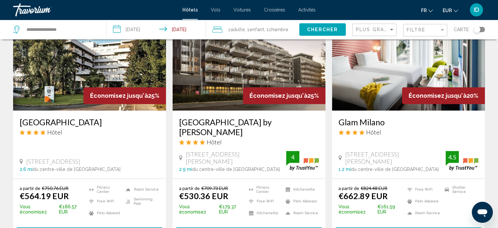
click at [315, 28] on span "Chercher" at bounding box center [322, 29] width 31 height 5
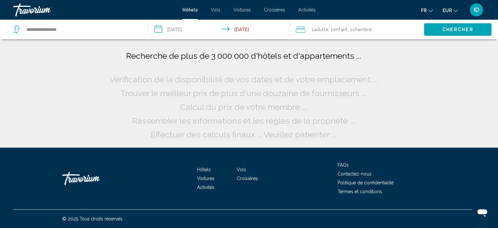
scroll to position [0, 0]
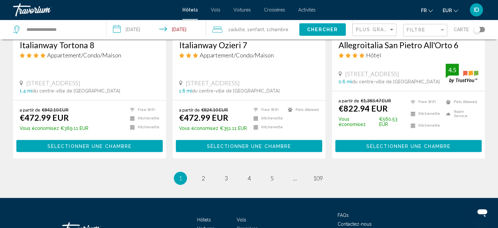
scroll to position [862, 0]
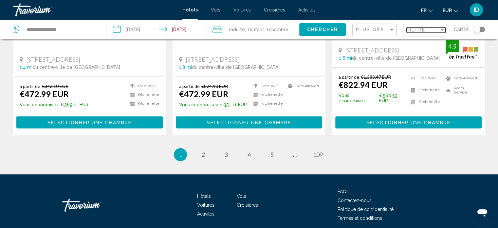
click at [422, 27] on span "Filtre" at bounding box center [416, 29] width 19 height 5
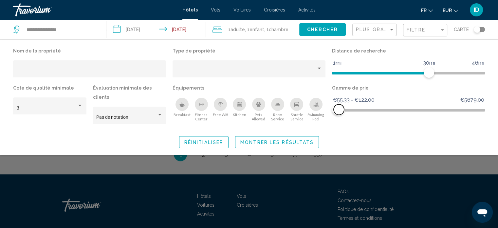
drag, startPoint x: 479, startPoint y: 110, endPoint x: 339, endPoint y: 104, distance: 139.9
click at [339, 104] on span "Hotel Filters" at bounding box center [339, 109] width 10 height 10
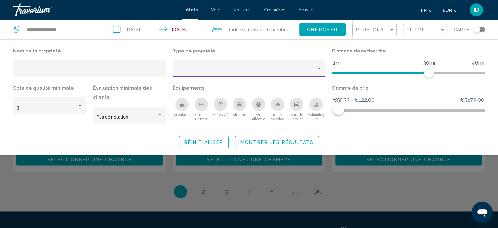
click at [213, 71] on div "Property type" at bounding box center [246, 70] width 140 height 5
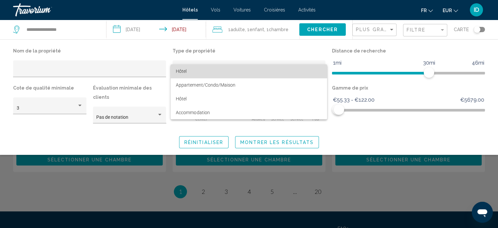
click at [194, 71] on span "Hôtel" at bounding box center [249, 71] width 146 height 14
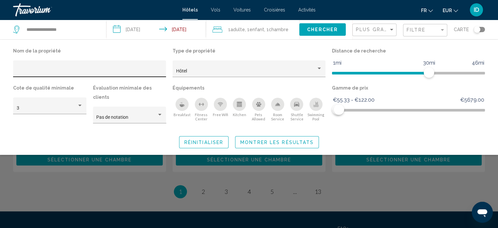
click at [153, 67] on div "Hotel Filters" at bounding box center [90, 70] width 146 height 13
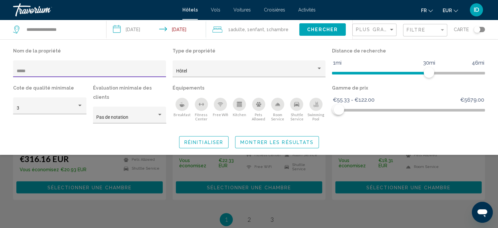
type input "*****"
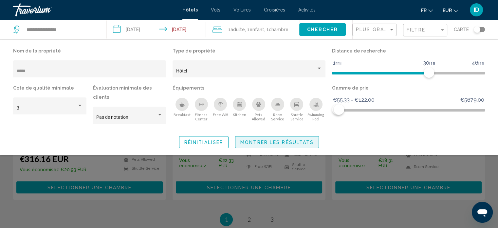
click at [264, 139] on span "Montrer les résultats" at bounding box center [276, 141] width 73 height 5
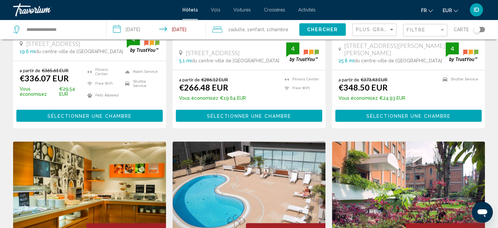
scroll to position [679, 0]
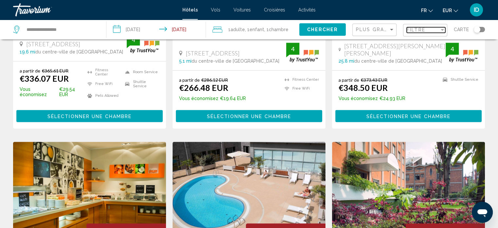
click at [419, 29] on span "Filtre" at bounding box center [416, 29] width 19 height 5
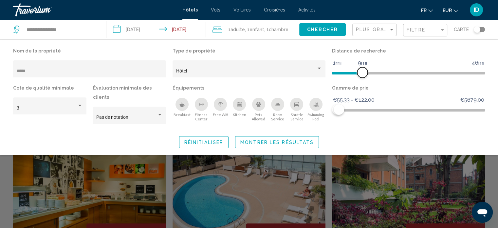
drag, startPoint x: 431, startPoint y: 73, endPoint x: 362, endPoint y: 62, distance: 69.0
click at [362, 72] on ngx-slider "1mi 46mi 9mi" at bounding box center [408, 72] width 153 height 1
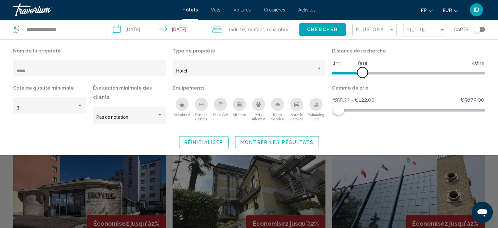
scroll to position [436, 0]
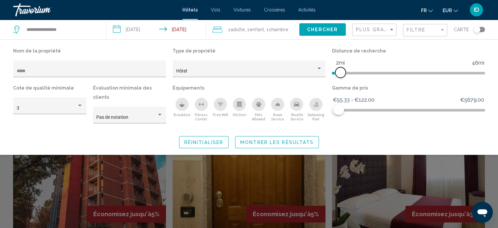
drag, startPoint x: 361, startPoint y: 70, endPoint x: 338, endPoint y: 70, distance: 23.3
click at [338, 70] on span "Hotel Filters" at bounding box center [340, 72] width 10 height 10
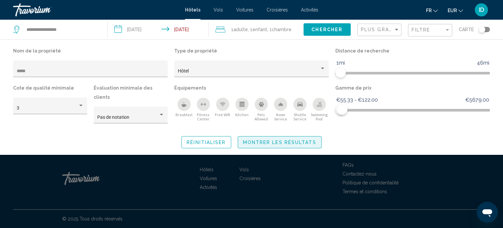
click at [306, 136] on button "Montrer les résultats" at bounding box center [280, 142] width 84 height 12
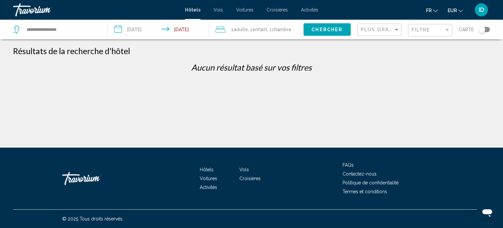
click at [426, 33] on div "Filtre" at bounding box center [431, 30] width 39 height 12
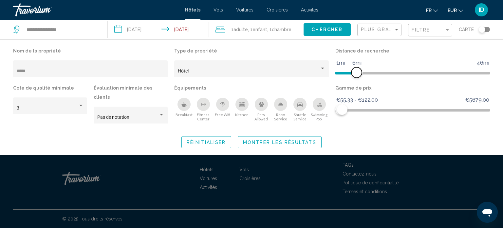
click at [358, 72] on span "Hotel Filters" at bounding box center [412, 73] width 155 height 3
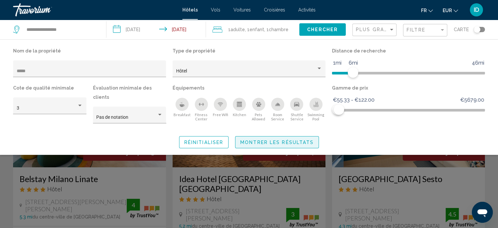
click at [305, 139] on span "Montrer les résultats" at bounding box center [276, 141] width 73 height 5
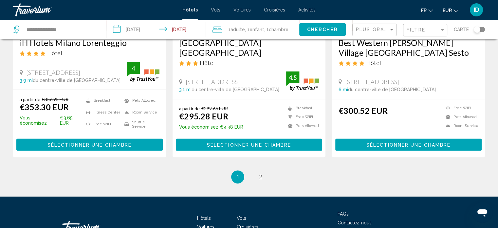
scroll to position [889, 0]
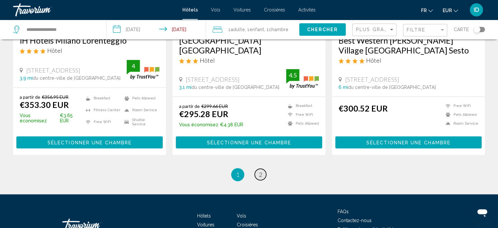
click at [261, 171] on span "2" at bounding box center [260, 174] width 3 height 7
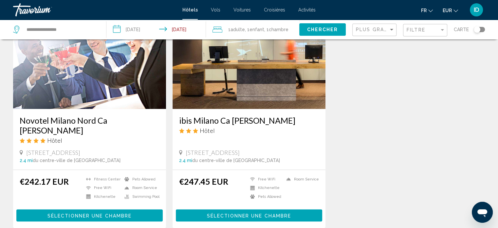
scroll to position [301, 0]
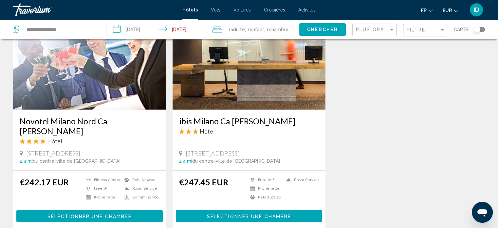
click at [331, 132] on div "[GEOGRAPHIC_DATA] Ornato Hôtel Via Ornato 64, [GEOGRAPHIC_DATA] 3.4 mi du centr…" at bounding box center [249, 1] width 478 height 480
